Goal: Task Accomplishment & Management: Use online tool/utility

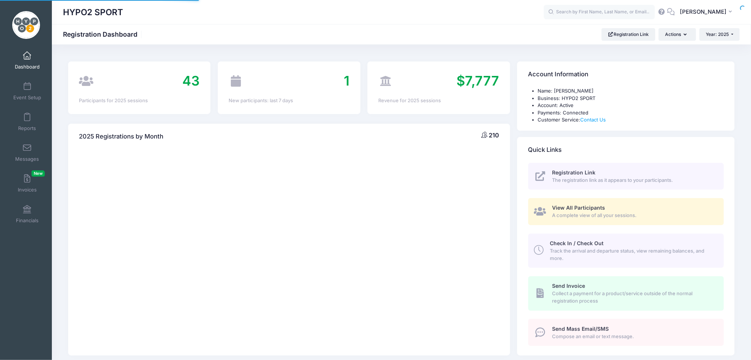
select select
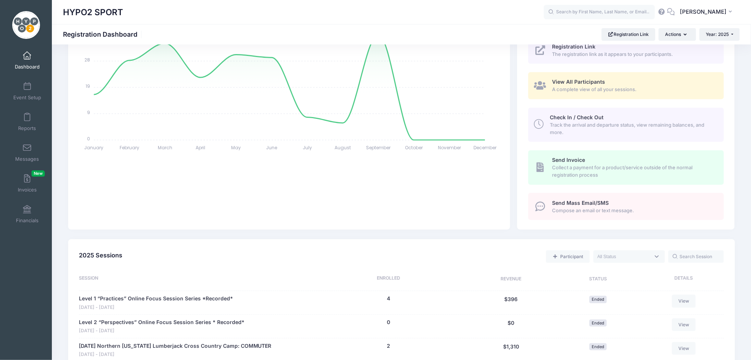
scroll to position [99, 0]
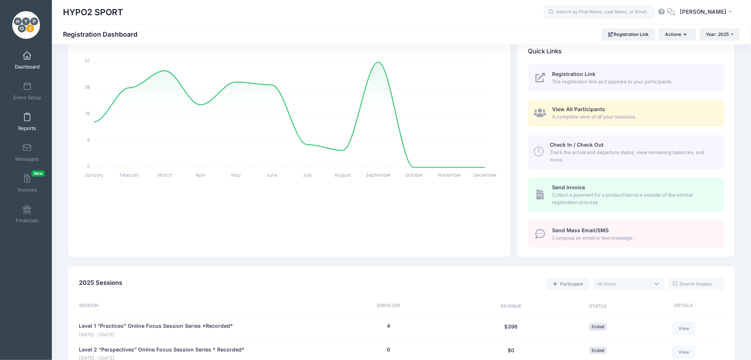
click at [27, 120] on span at bounding box center [27, 117] width 0 height 8
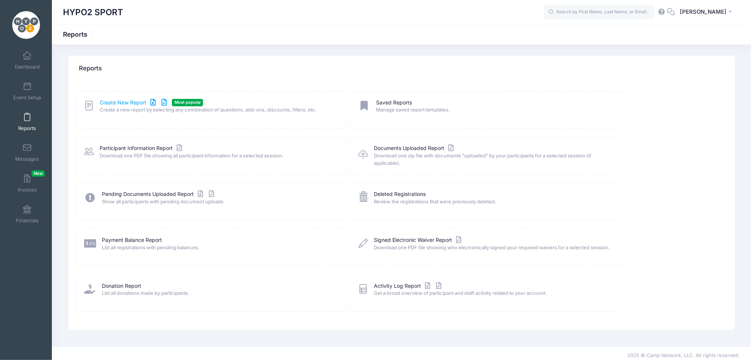
click at [123, 104] on link "Create New Report" at bounding box center [134, 103] width 69 height 8
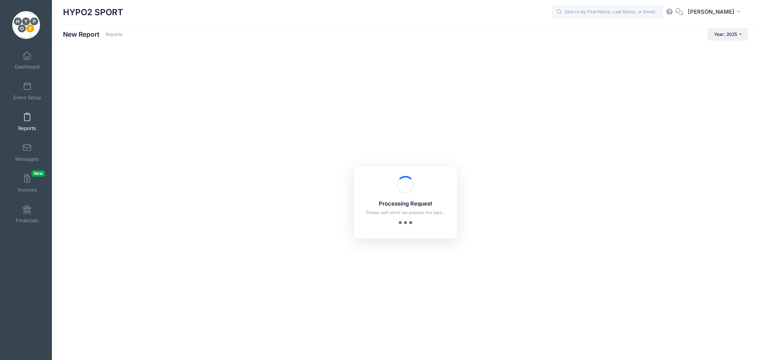
checkbox input "true"
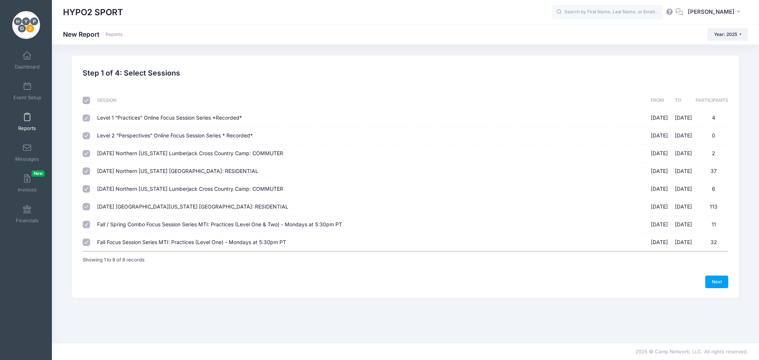
click at [84, 99] on input "checkbox" at bounding box center [86, 100] width 7 height 7
checkbox input "false"
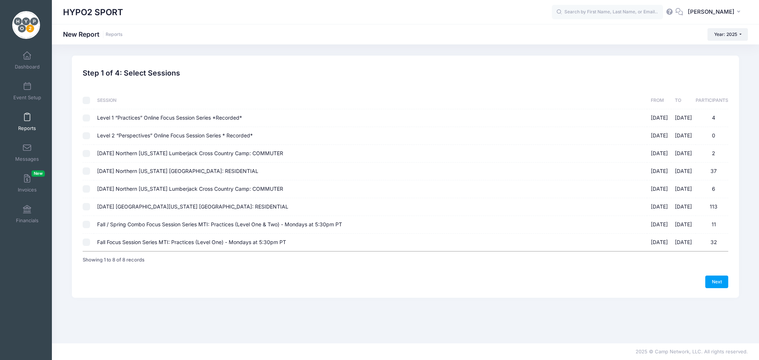
checkbox input "false"
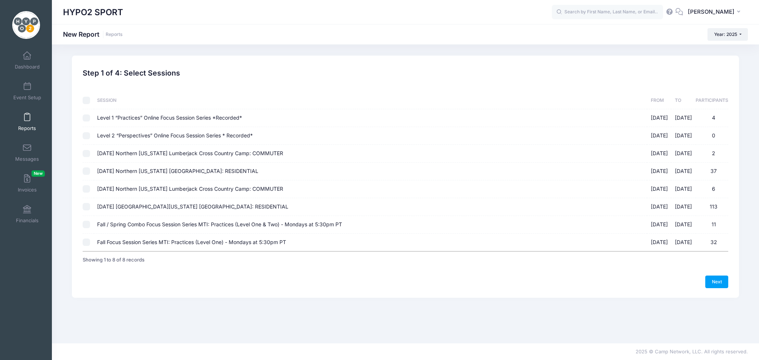
click at [86, 223] on input "Fall / Spring Combo Focus Session Series MTI: Practices (Level One & Two) - Mon…" at bounding box center [86, 224] width 7 height 7
checkbox input "true"
click at [86, 244] on input "Fall Focus Session Series MTI: Practices (Level One) - Mondays at 5:30pm PT 09/…" at bounding box center [86, 242] width 7 height 7
click at [85, 240] on input "Fall Focus Session Series MTI: Practices (Level One) - Mondays at 5:30pm PT 09/…" at bounding box center [86, 242] width 7 height 7
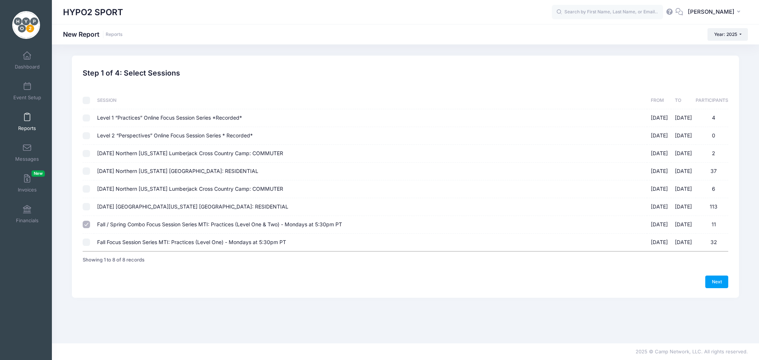
checkbox input "true"
click at [713, 278] on link "Next" at bounding box center [716, 282] width 23 height 13
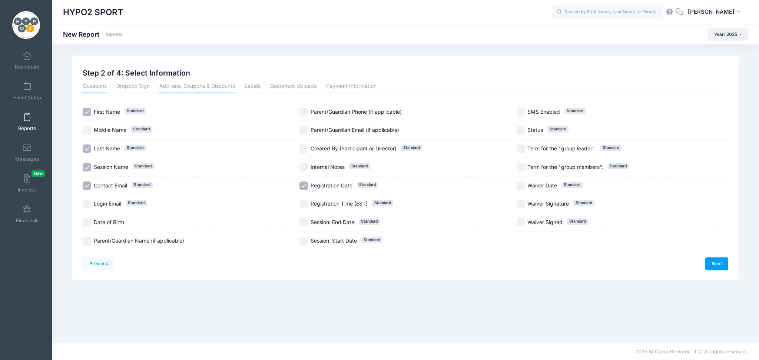
click at [181, 88] on link "Add-ons, Coupons & Discounts" at bounding box center [197, 86] width 76 height 13
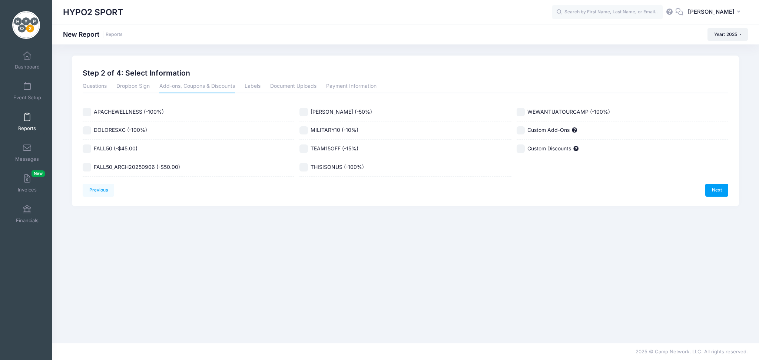
click at [88, 148] on input "FALL50 (-$45.00)" at bounding box center [87, 148] width 9 height 9
checkbox input "true"
click at [709, 191] on link "Next" at bounding box center [716, 190] width 23 height 13
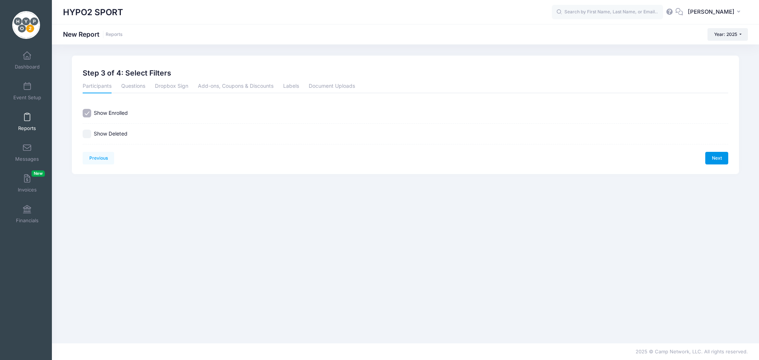
click at [718, 154] on link "Next" at bounding box center [716, 158] width 23 height 13
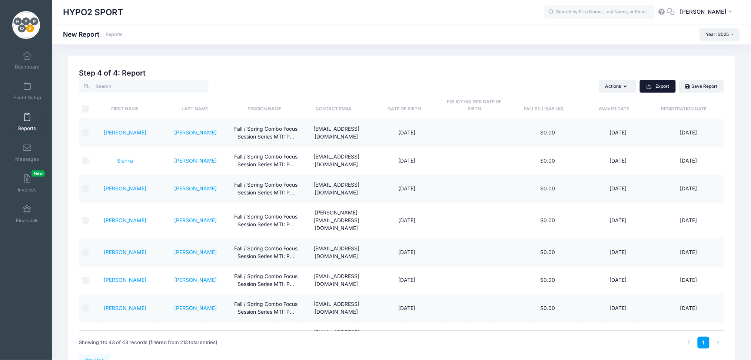
click at [666, 89] on button "Export" at bounding box center [658, 86] width 36 height 13
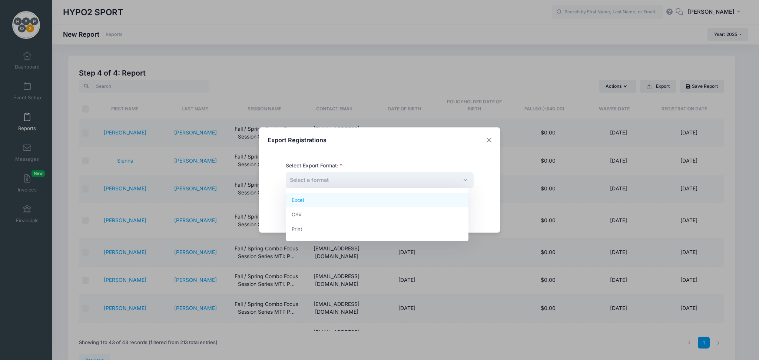
click at [459, 182] on span "Select a format" at bounding box center [380, 180] width 188 height 16
select select "excel"
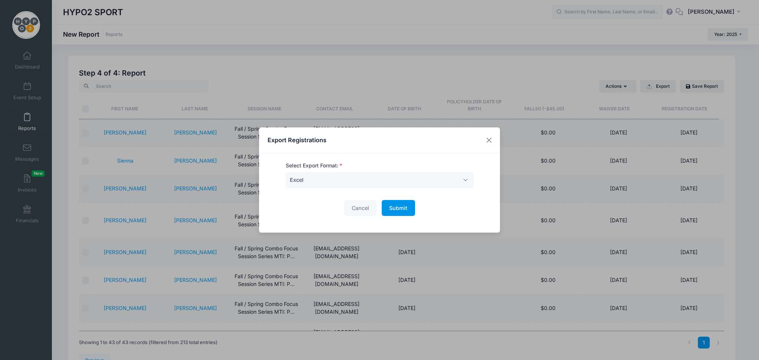
click at [390, 206] on span "Submit" at bounding box center [398, 208] width 18 height 6
